Goal: Check status: Check status

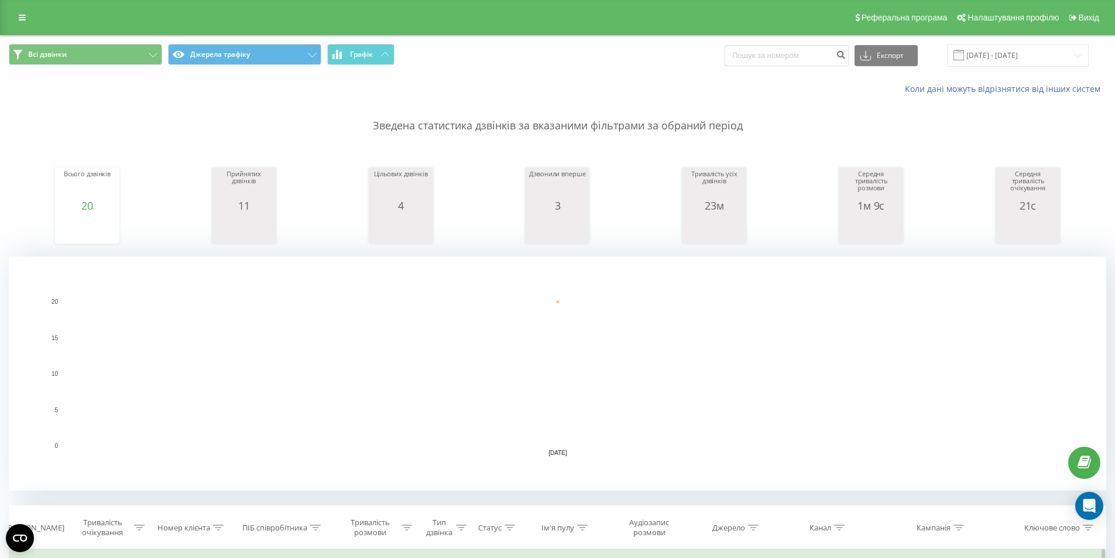
scroll to position [351, 0]
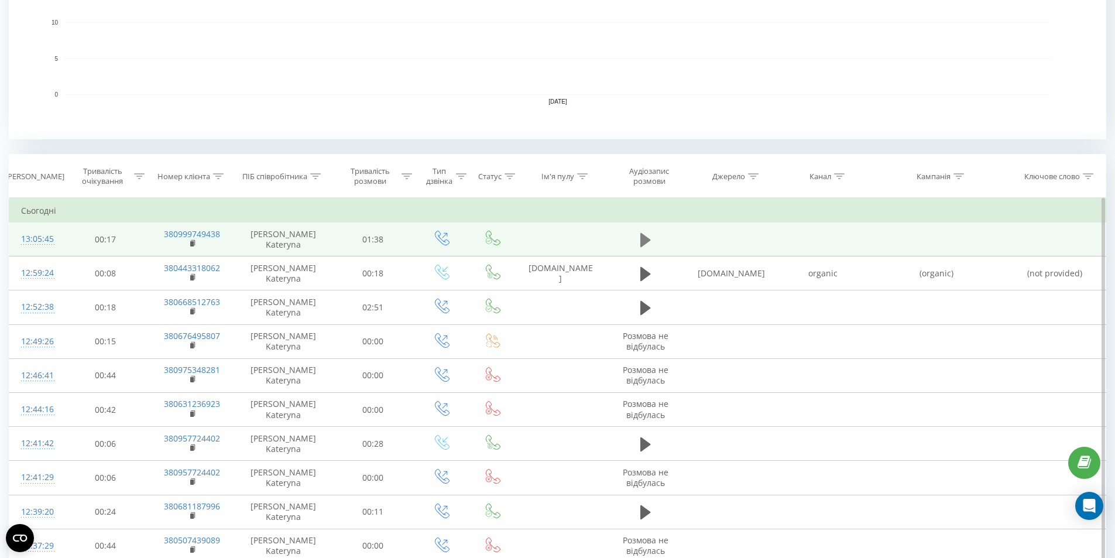
click at [640, 241] on icon at bounding box center [645, 239] width 11 height 14
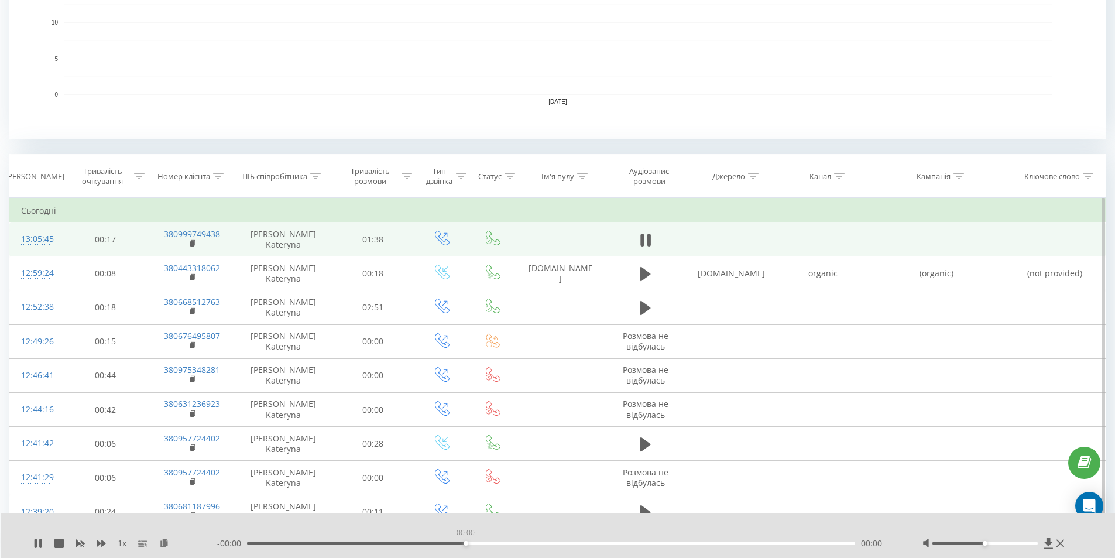
click at [464, 544] on div "00:00" at bounding box center [551, 543] width 609 height 4
click at [523, 541] on div "00:45" at bounding box center [551, 543] width 609 height 4
click at [40, 542] on icon at bounding box center [40, 542] width 2 height 9
